Goal: Information Seeking & Learning: Learn about a topic

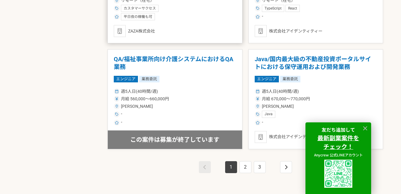
scroll to position [1074, 0]
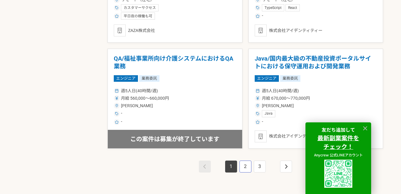
click at [249, 164] on link "2" at bounding box center [245, 167] width 12 height 12
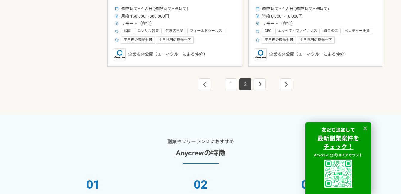
scroll to position [1193, 0]
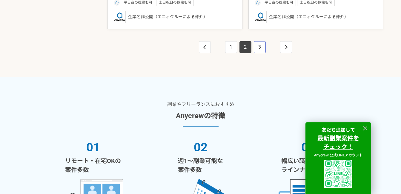
click at [261, 49] on link "3" at bounding box center [260, 47] width 12 height 12
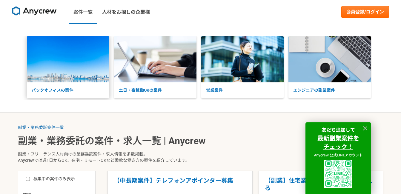
click at [68, 55] on img at bounding box center [68, 59] width 82 height 46
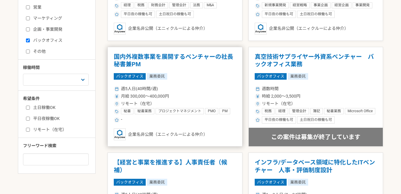
scroll to position [239, 0]
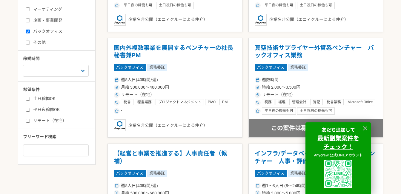
click at [27, 98] on input "土日稼働OK" at bounding box center [28, 99] width 4 height 4
checkbox input "true"
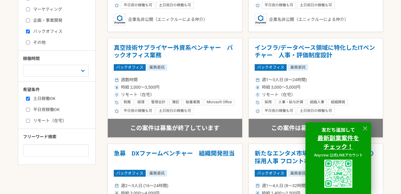
click at [27, 108] on input "平日夜稼働OK" at bounding box center [28, 110] width 4 height 4
checkbox input "true"
click at [28, 123] on input "リモート（在宅）" at bounding box center [28, 121] width 4 height 4
checkbox input "true"
